Goal: Navigation & Orientation: Find specific page/section

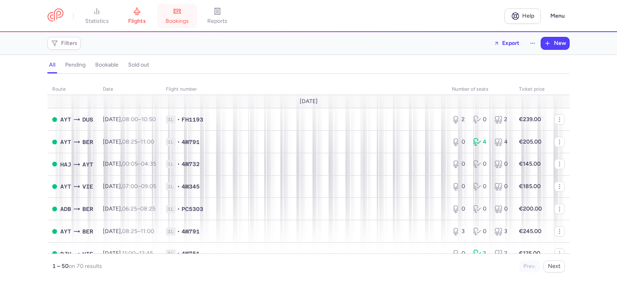
scroll to position [690, 0]
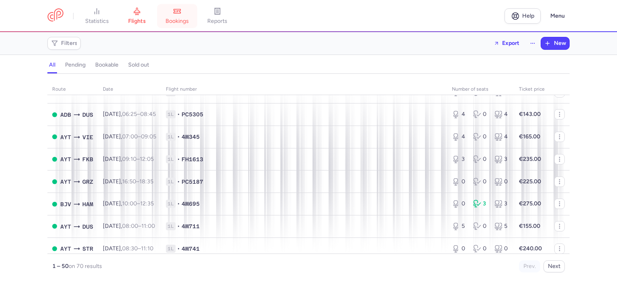
click at [173, 20] on span "bookings" at bounding box center [176, 21] width 23 height 7
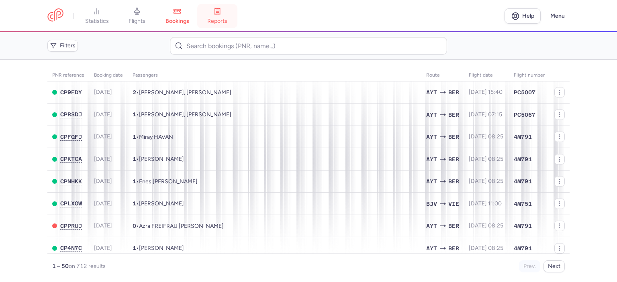
click at [219, 12] on icon at bounding box center [217, 11] width 8 height 8
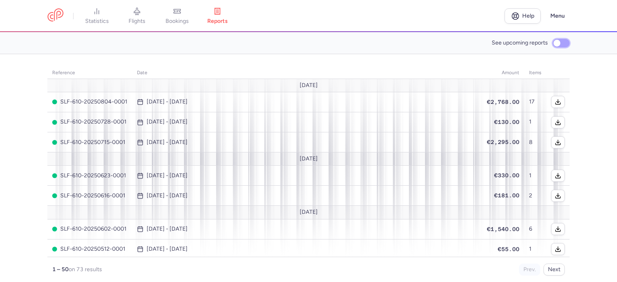
click at [565, 42] on input "See upcoming reports" at bounding box center [561, 43] width 17 height 8
checkbox input "true"
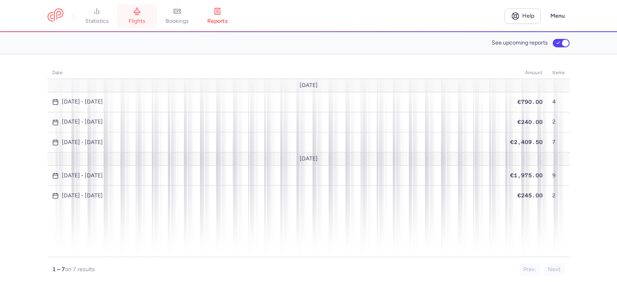
click at [145, 14] on link "flights" at bounding box center [137, 16] width 40 height 18
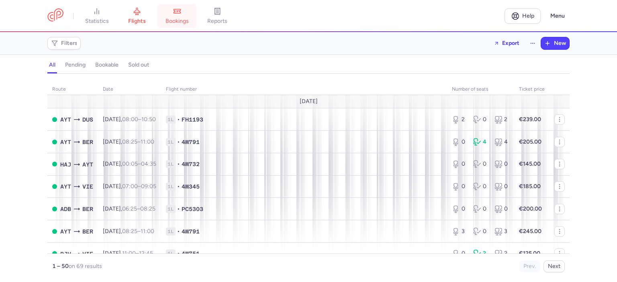
click at [181, 19] on span "bookings" at bounding box center [176, 21] width 23 height 7
